Goal: Task Accomplishment & Management: Complete application form

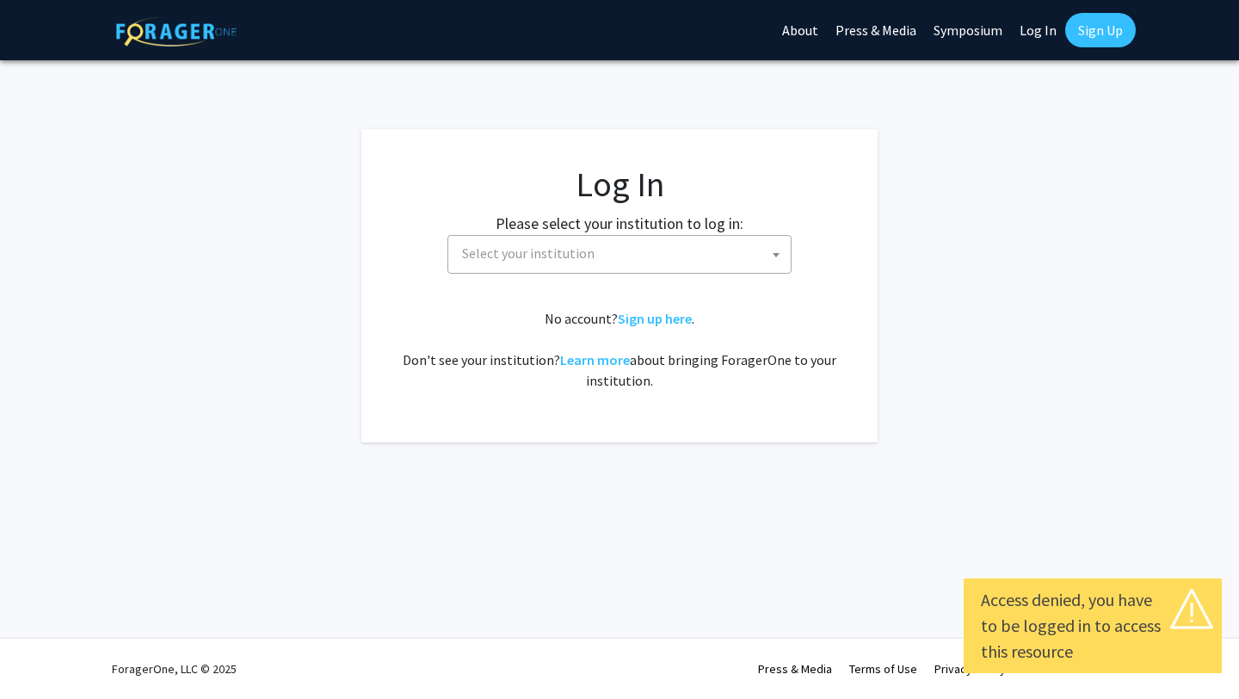
select select
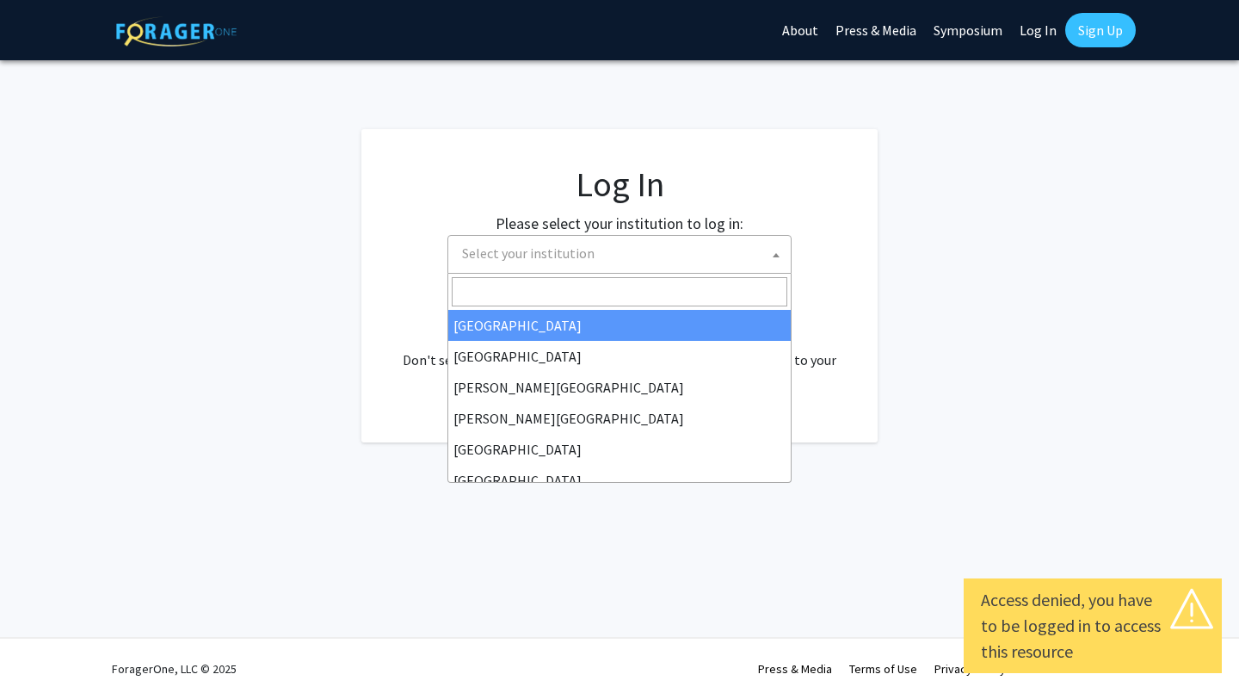
click at [714, 262] on span "Select your institution" at bounding box center [623, 253] width 336 height 35
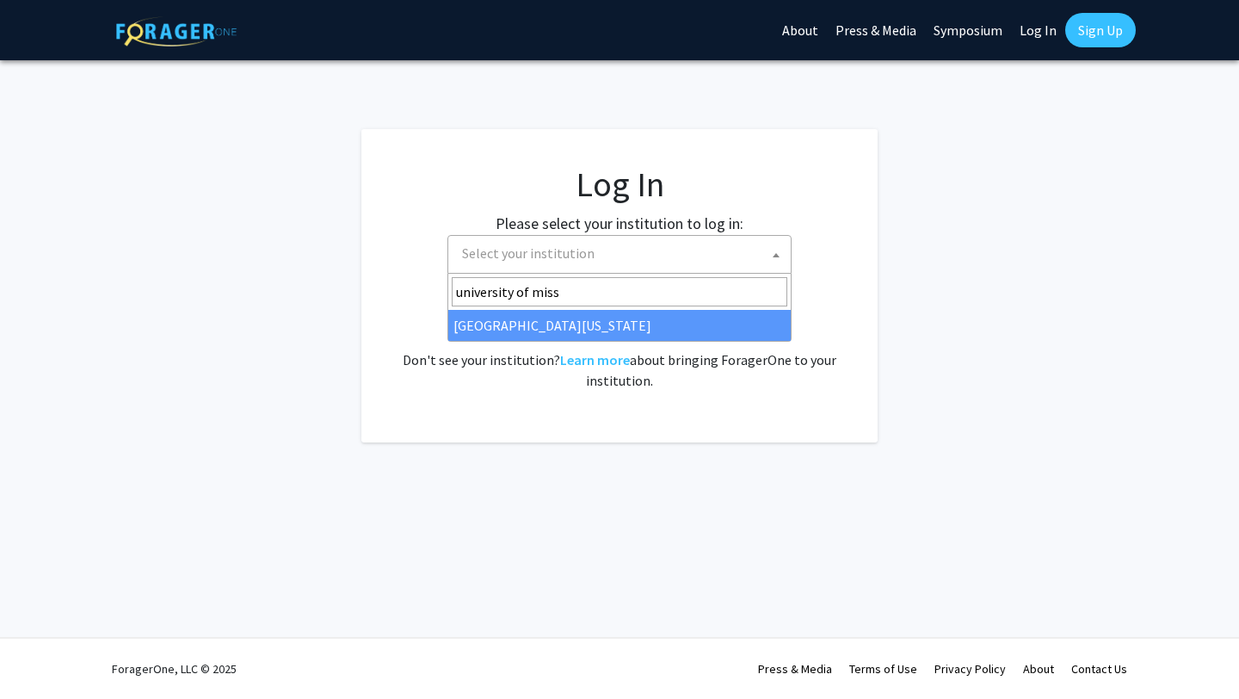
type input "university of miss"
select select "33"
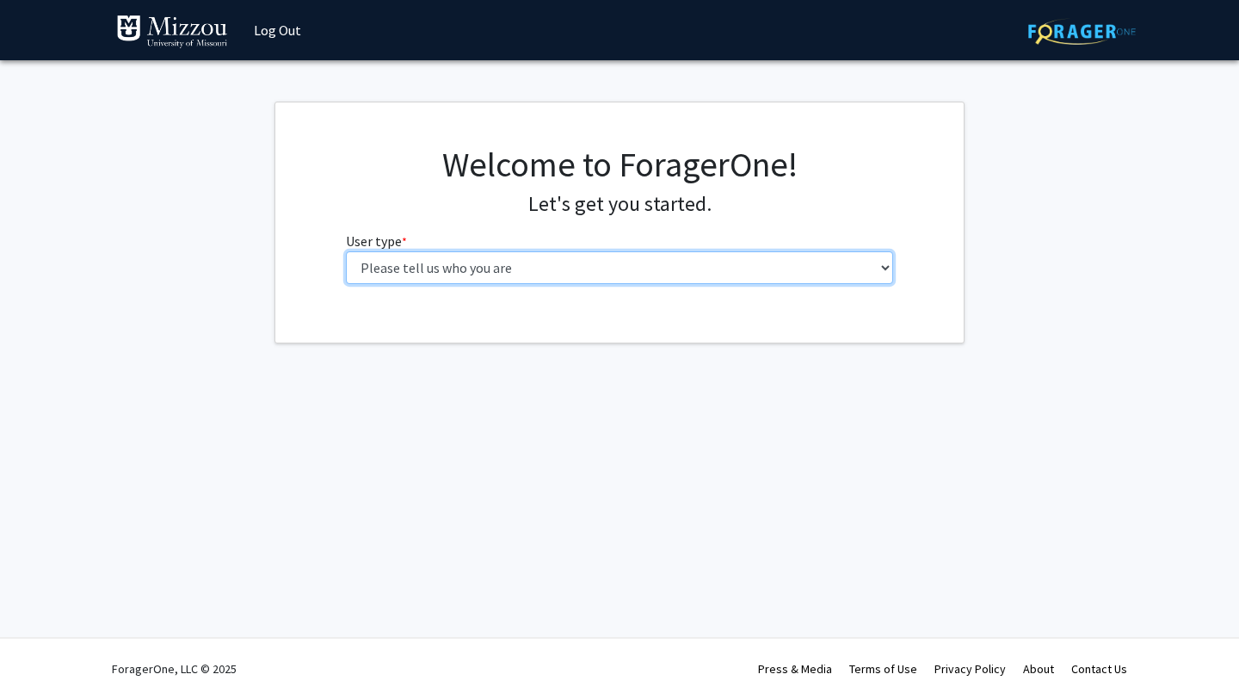
click at [573, 261] on select "Please tell us who you are Undergraduate Student Master's Student Doctoral Cand…" at bounding box center [620, 267] width 548 height 33
select select "1: undergrad"
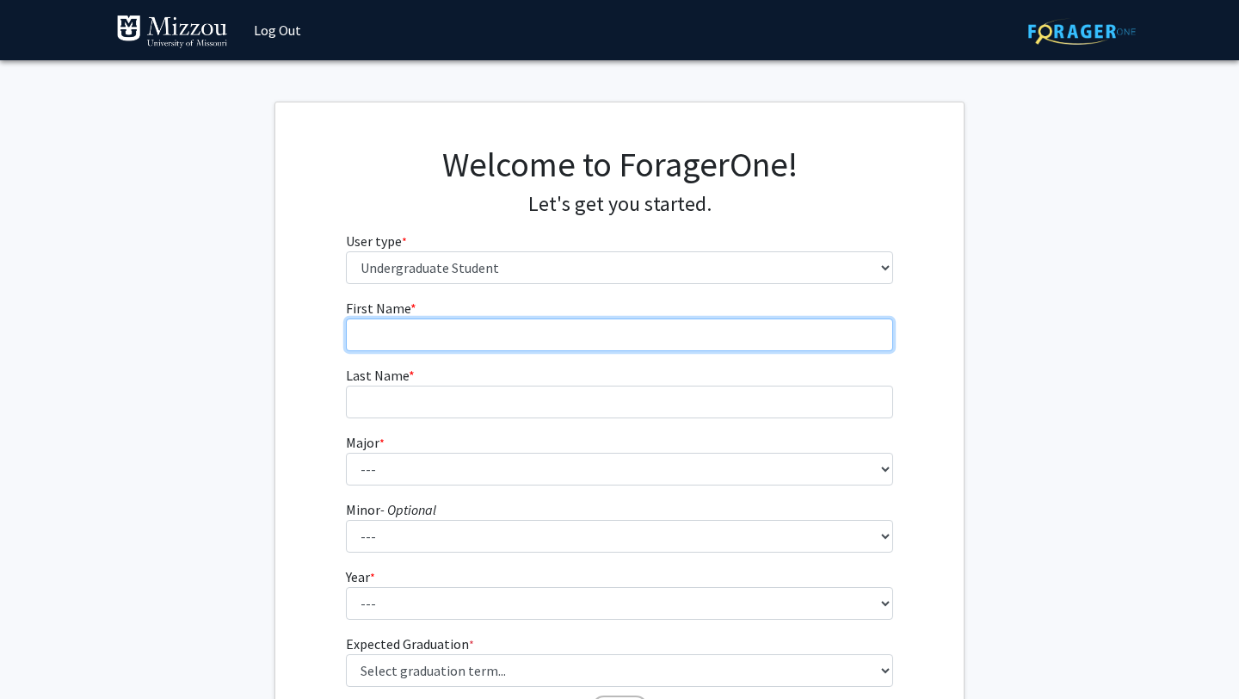
click at [402, 342] on input "First Name * required" at bounding box center [620, 334] width 548 height 33
type input "[PERSON_NAME]"
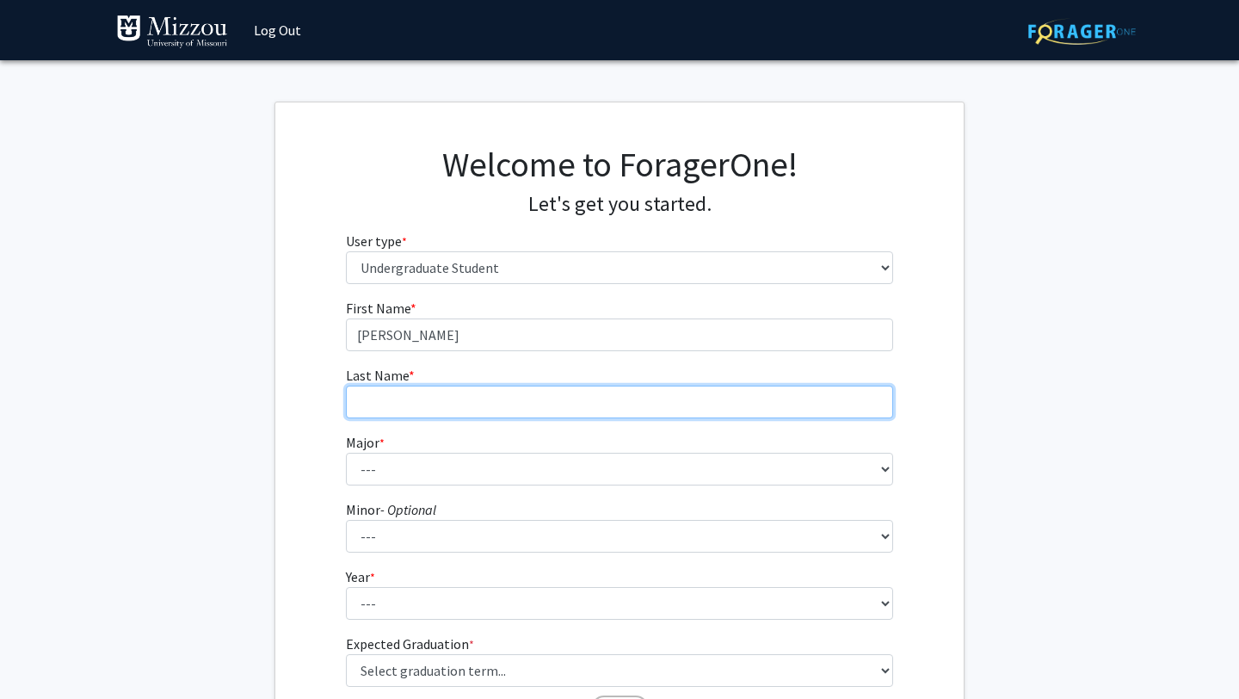
click at [379, 406] on input "Last Name * required" at bounding box center [620, 401] width 548 height 33
type input "Franklin"
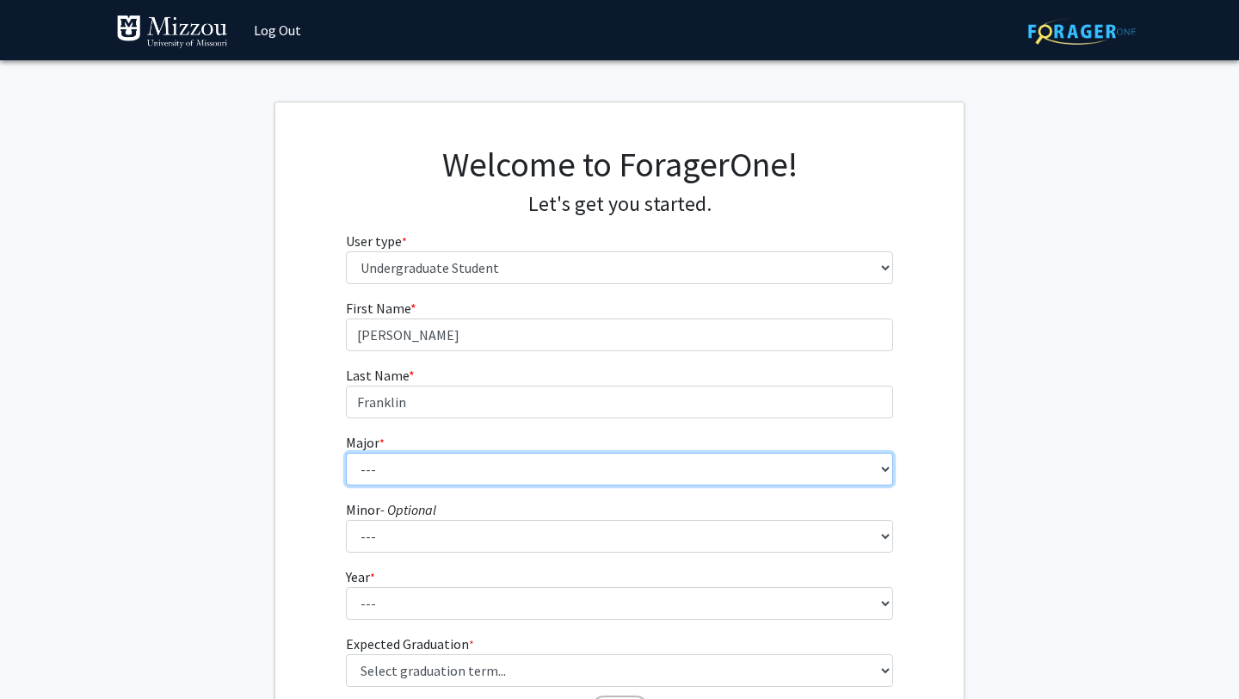
click at [412, 474] on select "--- Agribusiness Management Agricultural Education Agricultural Education: Comm…" at bounding box center [620, 469] width 548 height 33
select select "109: 2602"
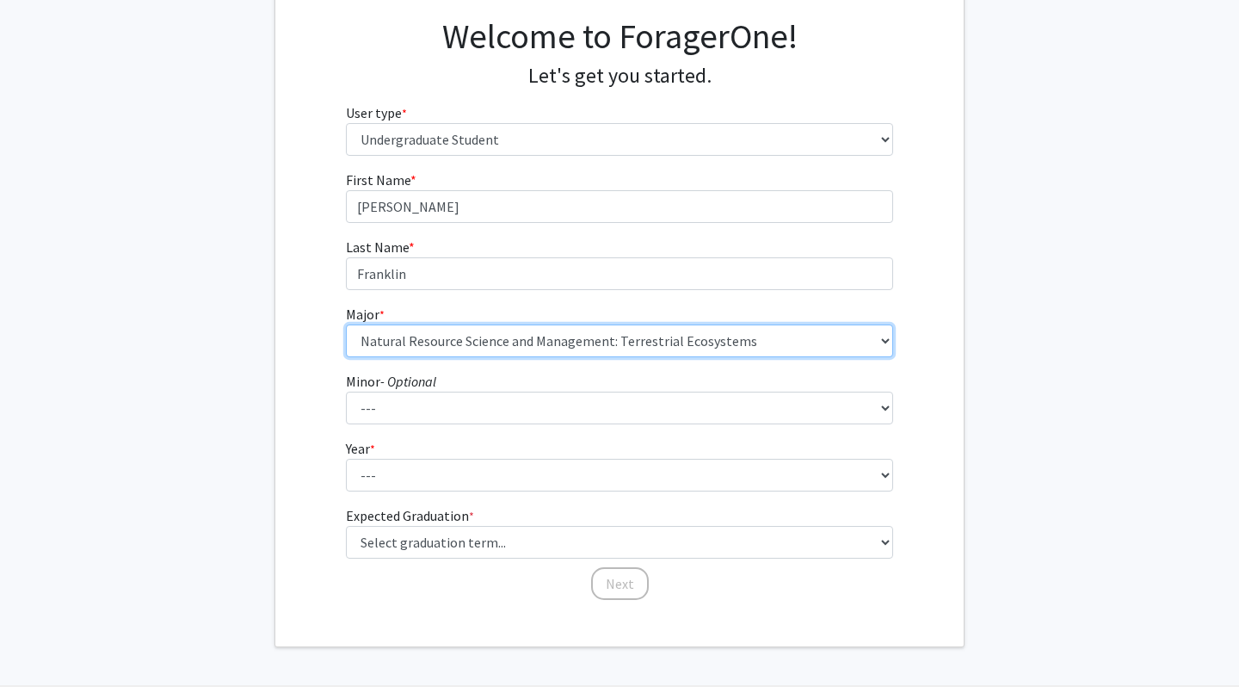
scroll to position [176, 0]
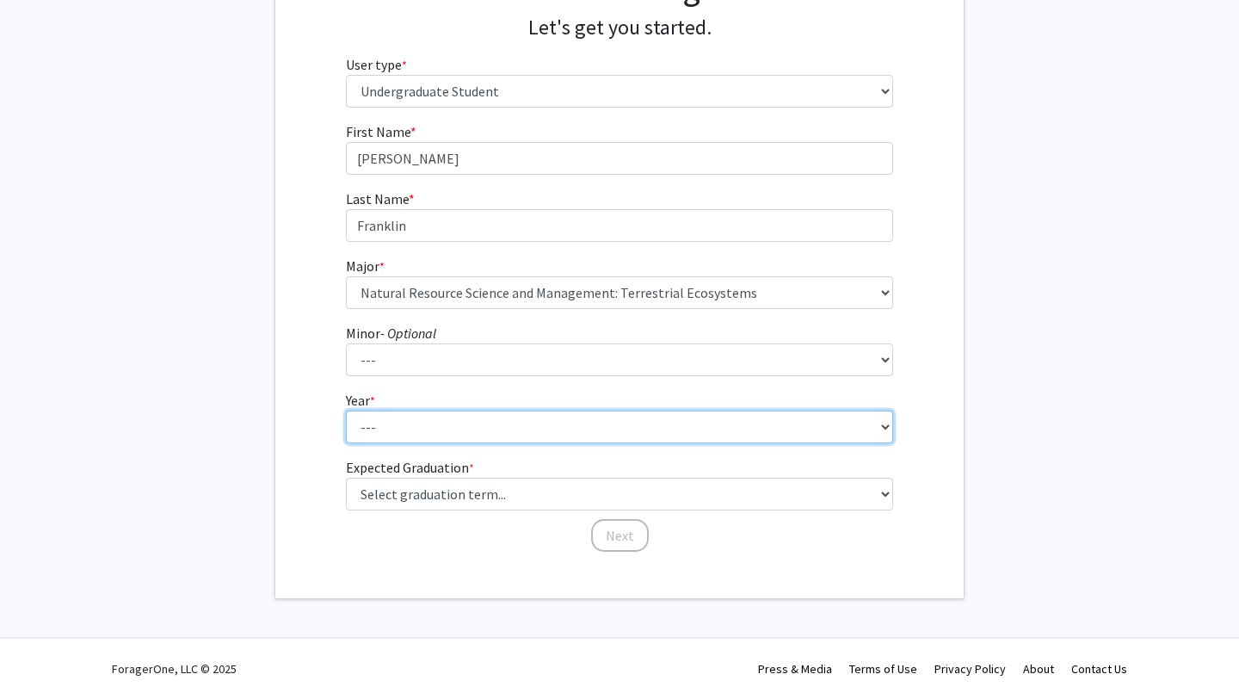
click at [423, 419] on select "--- First-year Sophomore Junior Senior Postbaccalaureate Certificate" at bounding box center [620, 426] width 548 height 33
select select "2: sophomore"
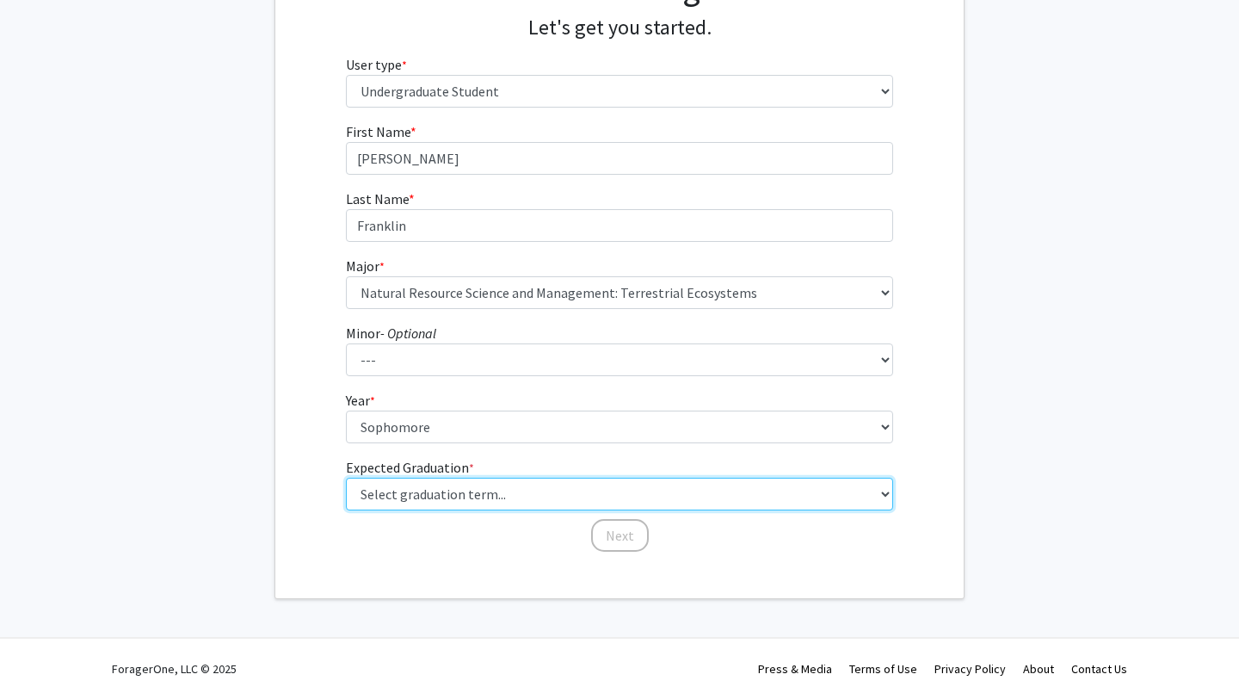
click at [407, 497] on select "Select graduation term... Spring 2025 Summer 2025 Fall 2025 Winter 2025 Spring …" at bounding box center [620, 493] width 548 height 33
select select "13: spring_2028"
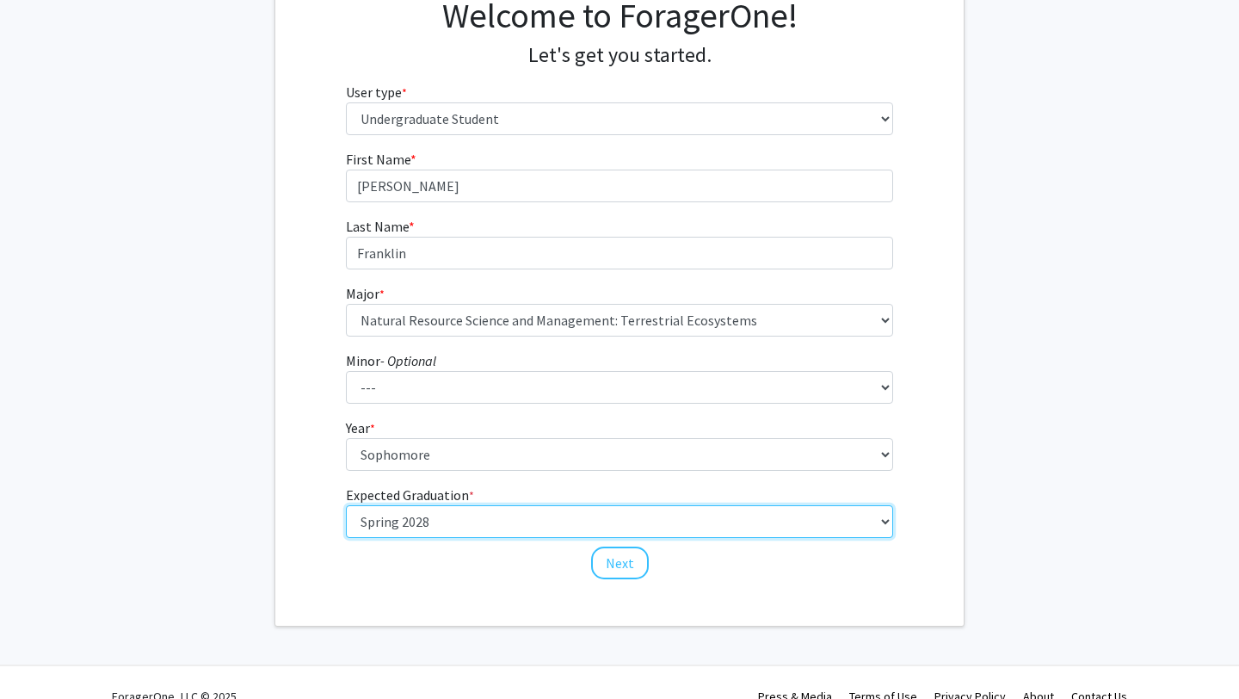
scroll to position [144, 0]
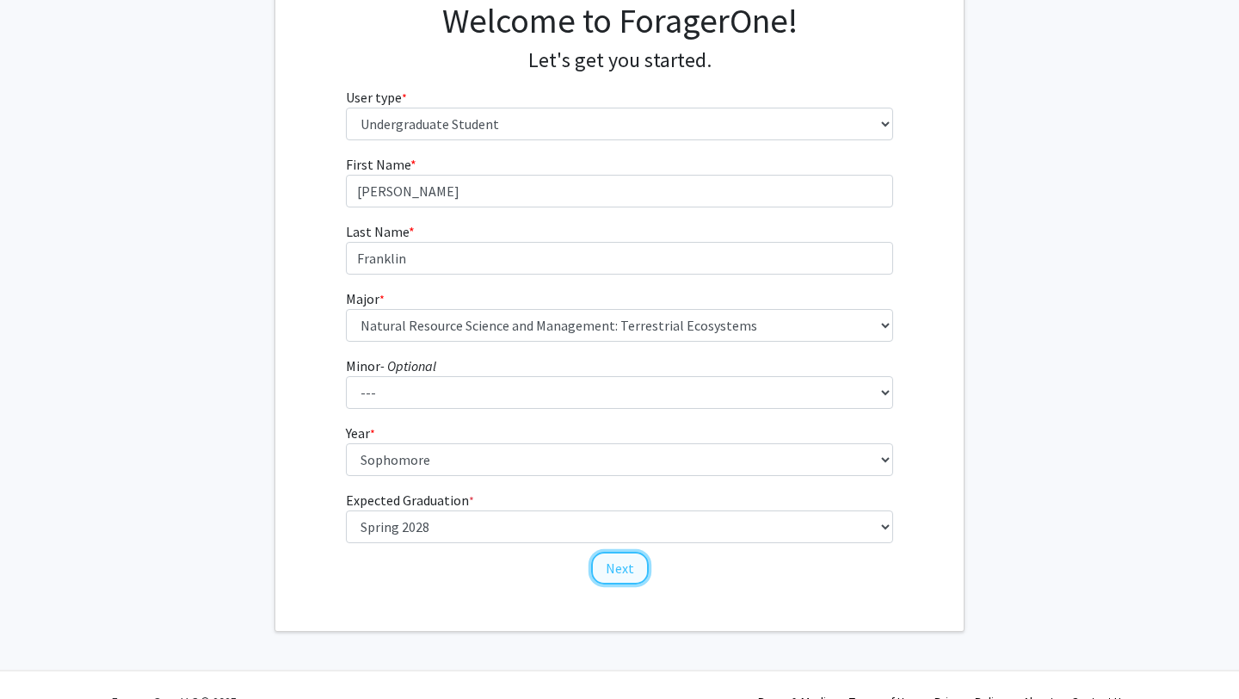
click at [610, 573] on button "Next" at bounding box center [620, 567] width 58 height 33
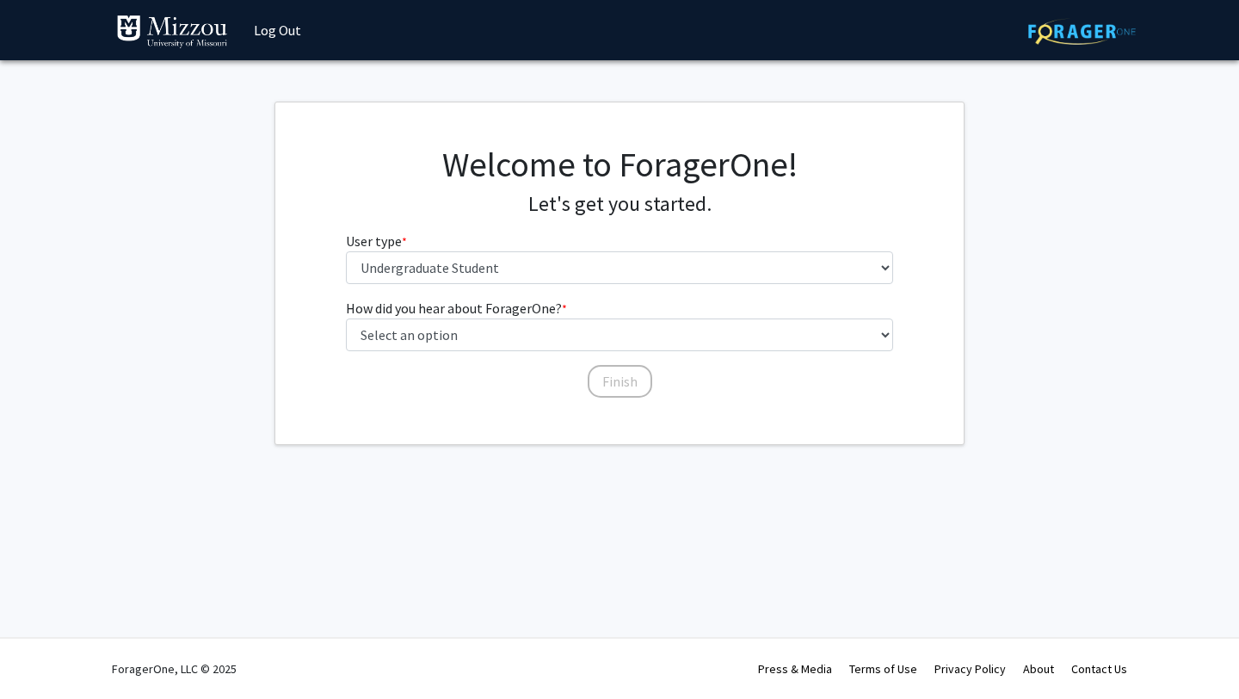
scroll to position [0, 0]
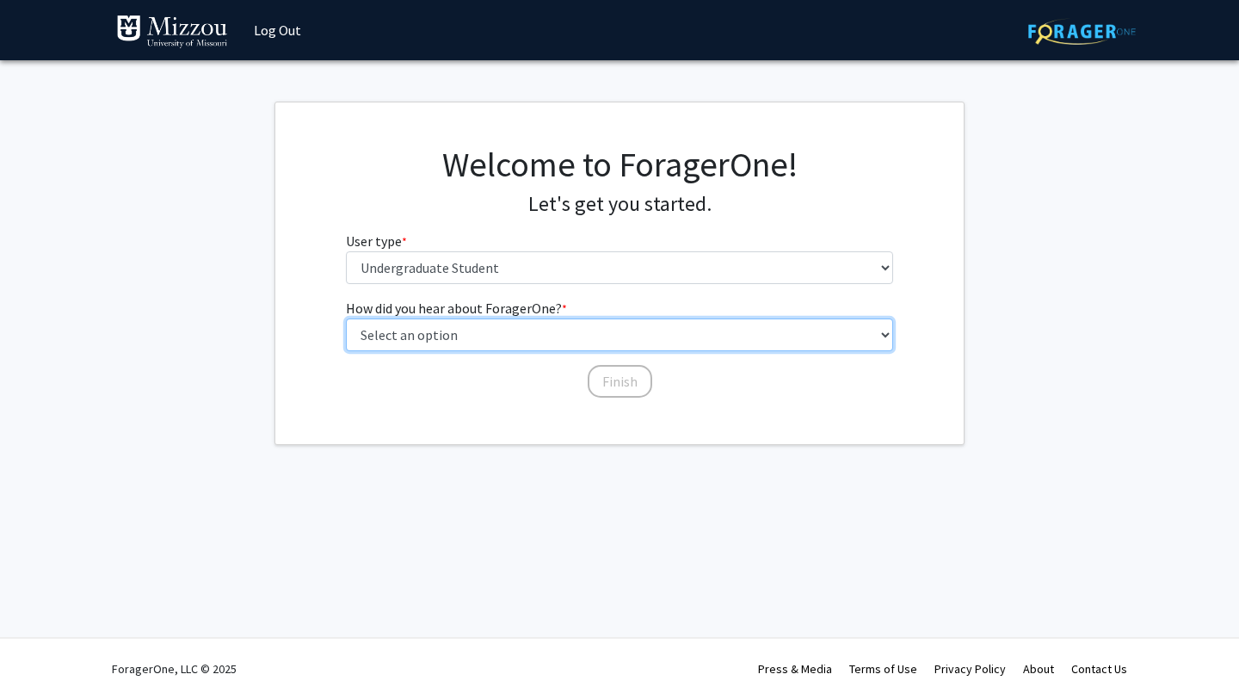
click at [543, 327] on select "Select an option Peer/student recommendation Faculty/staff recommendation Unive…" at bounding box center [620, 334] width 548 height 33
select select "4: university_email"
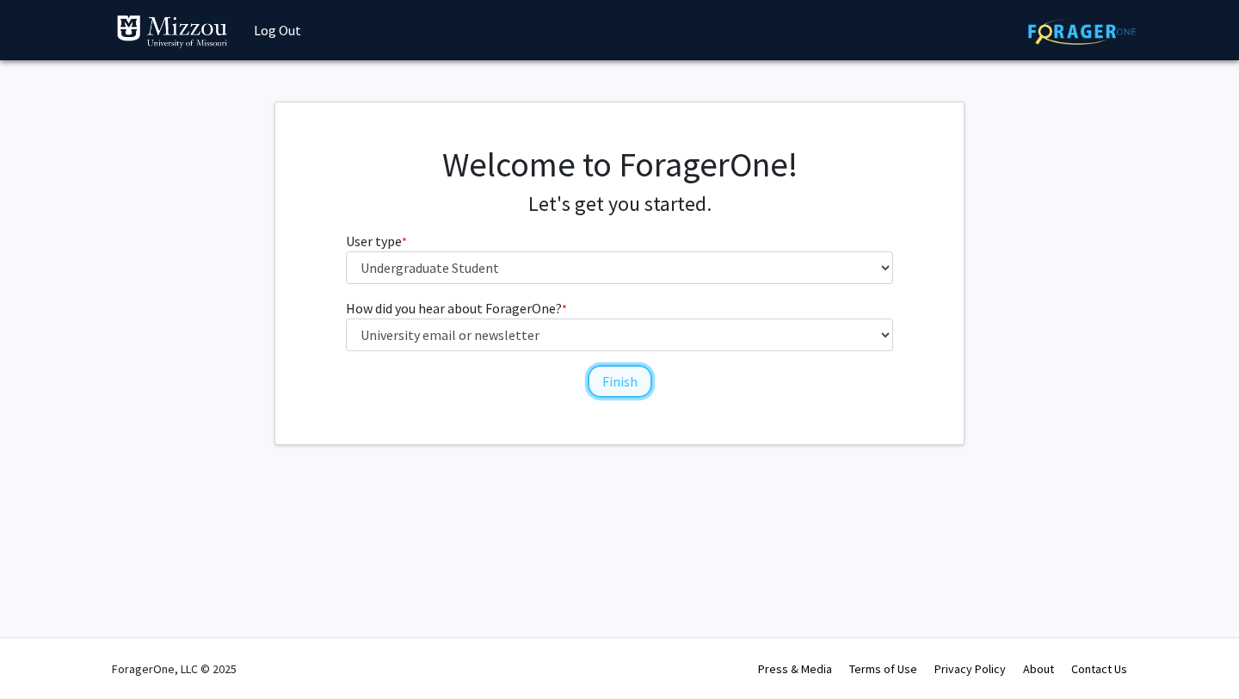
click at [615, 385] on button "Finish" at bounding box center [620, 381] width 65 height 33
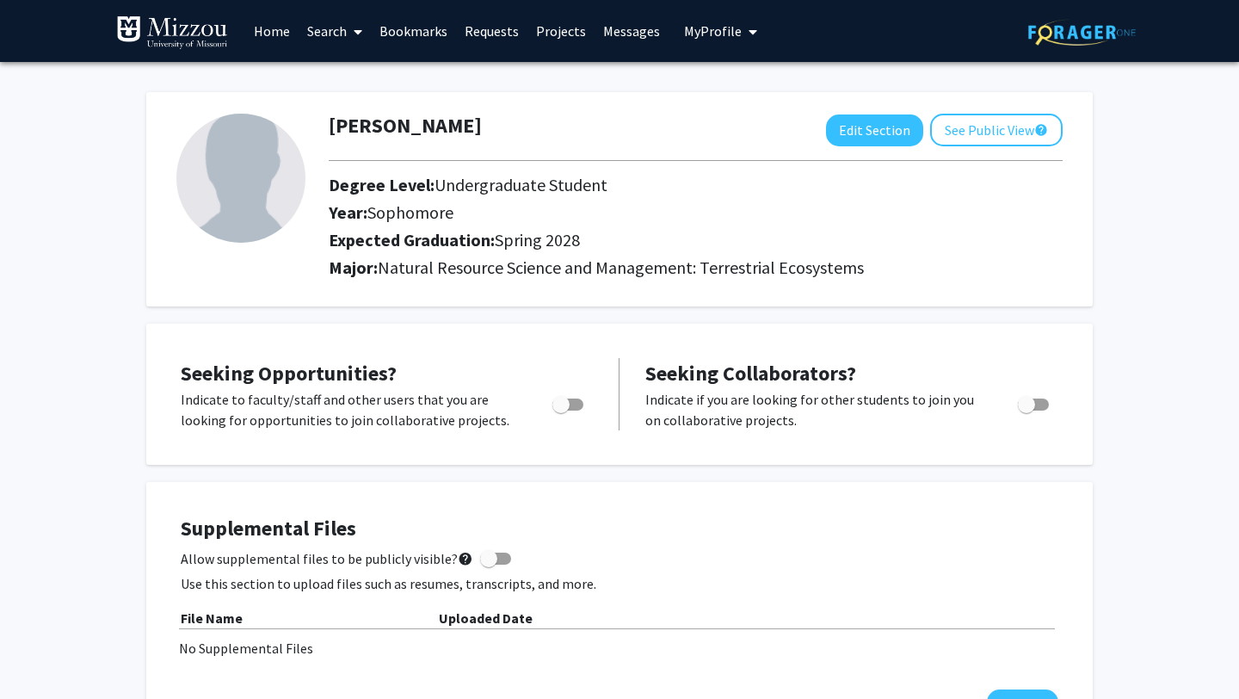
click at [251, 173] on img at bounding box center [240, 178] width 129 height 129
click at [841, 130] on button "Edit Section" at bounding box center [874, 130] width 97 height 32
select select "sophomore"
select select "41: spring_2028"
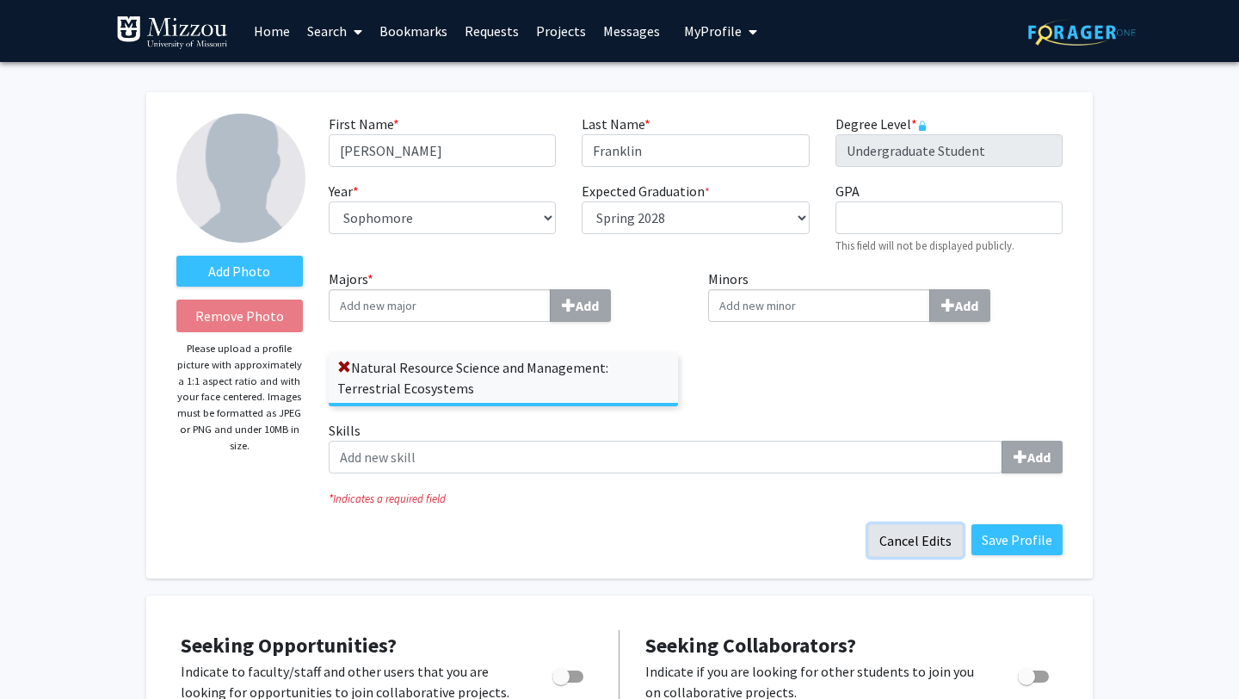
click at [926, 540] on button "Cancel Edits" at bounding box center [915, 540] width 95 height 33
